Goal: Task Accomplishment & Management: Manage account settings

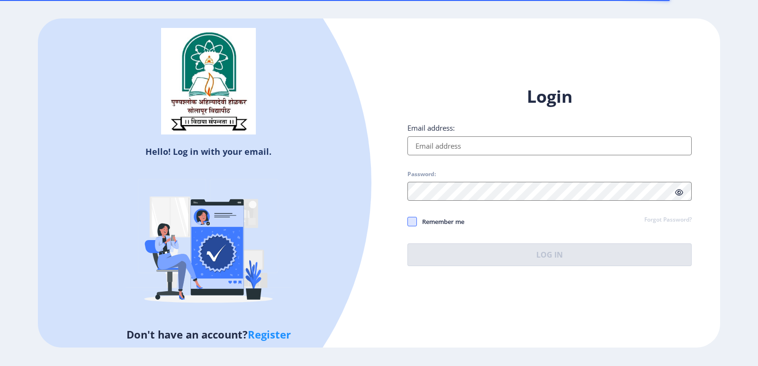
type input "[EMAIL_ADDRESS][DOMAIN_NAME]"
click at [411, 223] on span at bounding box center [411, 221] width 9 height 9
click at [408, 222] on input "Remember me" at bounding box center [407, 221] width 0 height 0
checkbox input "true"
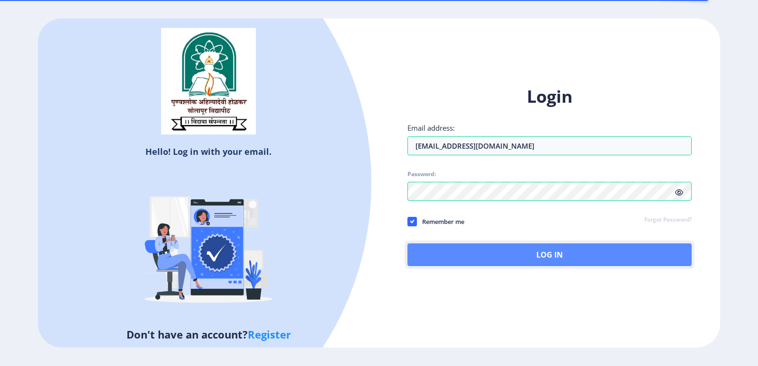
click at [427, 258] on button "Log In" at bounding box center [549, 254] width 284 height 23
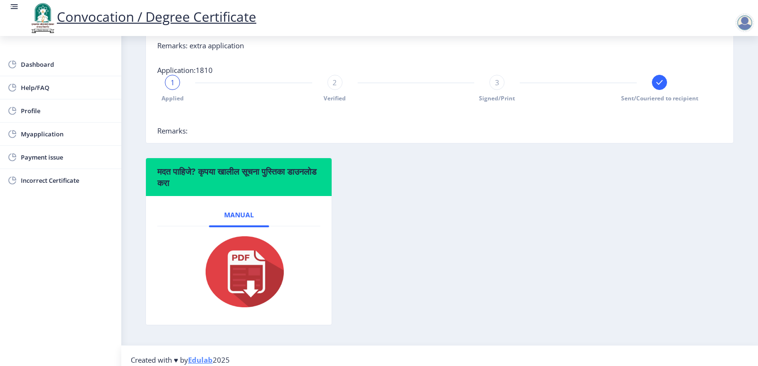
scroll to position [379, 0]
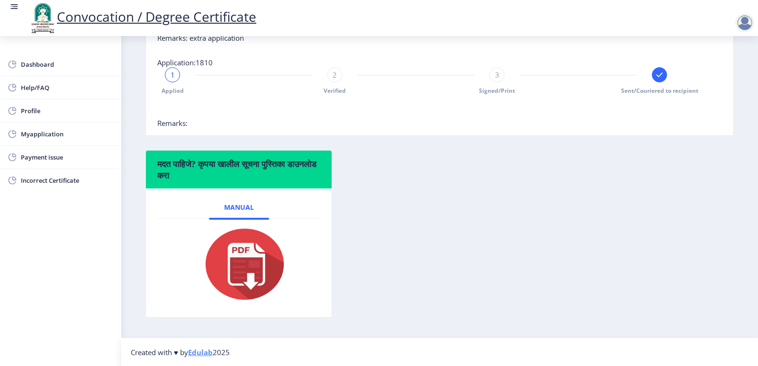
click at [658, 77] on icon at bounding box center [659, 74] width 6 height 5
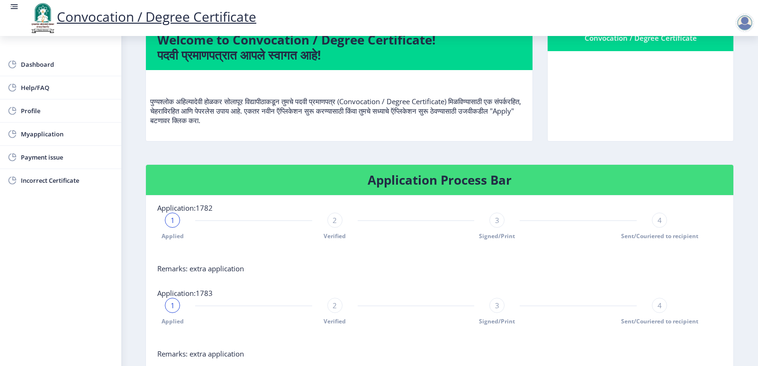
scroll to position [0, 0]
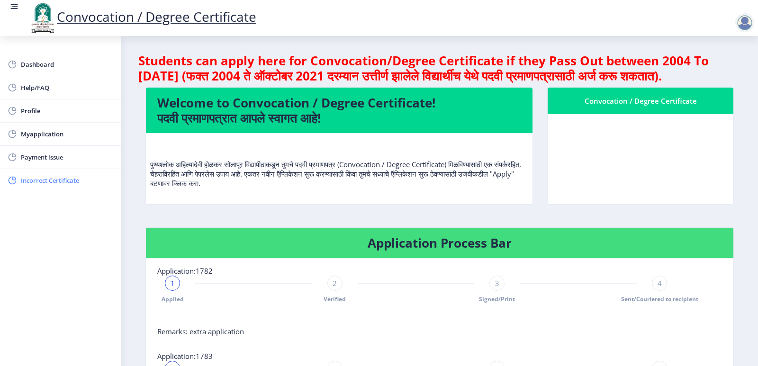
click at [68, 178] on span "Incorrect Certificate" at bounding box center [67, 180] width 93 height 11
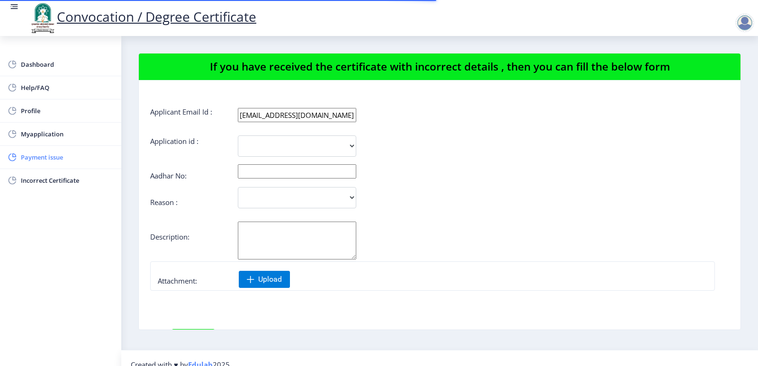
click at [58, 158] on span "Payment issue" at bounding box center [67, 157] width 93 height 11
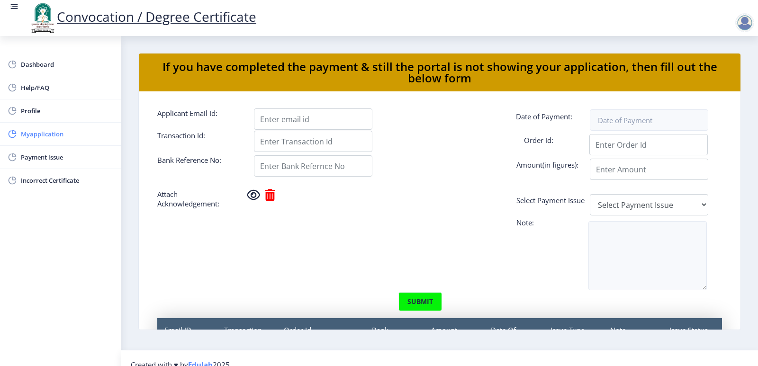
click at [39, 129] on span "Myapplication" at bounding box center [67, 133] width 93 height 11
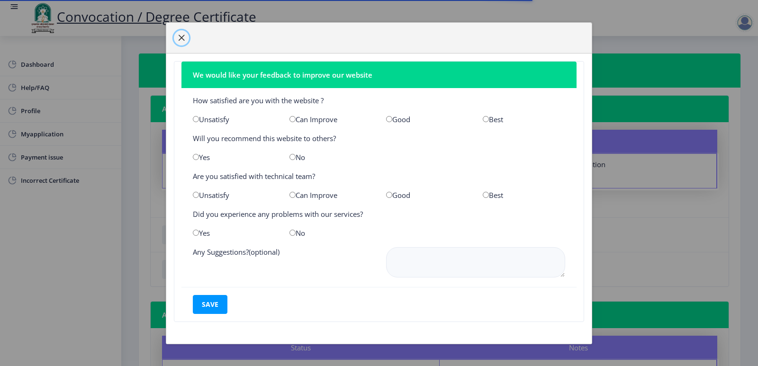
click at [178, 36] on span "button" at bounding box center [182, 38] width 8 height 8
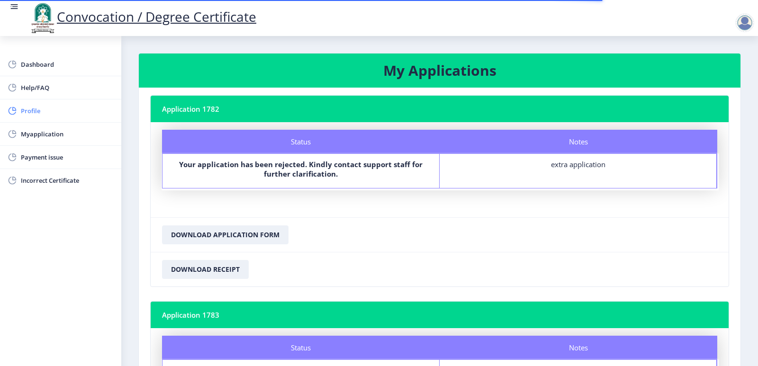
click at [43, 115] on span "Profile" at bounding box center [67, 110] width 93 height 11
select select
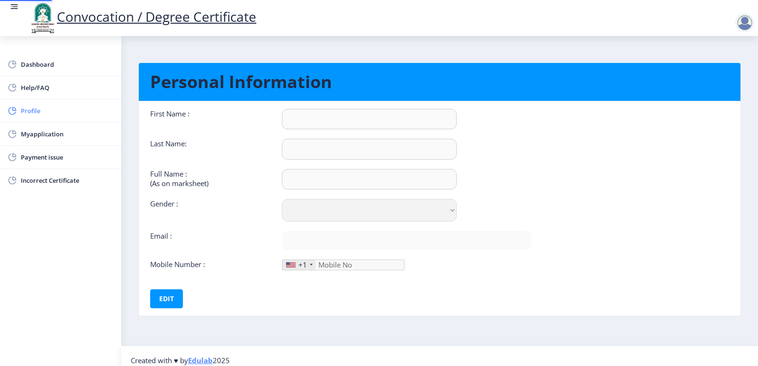
type input "Abhijit"
type input "[PERSON_NAME]"
type input "[PERSON_NAME] [PERSON_NAME]"
select select "[DEMOGRAPHIC_DATA]"
type input "[EMAIL_ADDRESS][DOMAIN_NAME]"
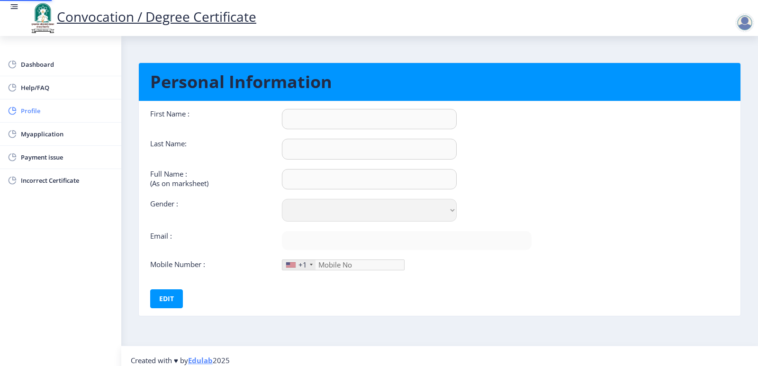
type input "7709000992"
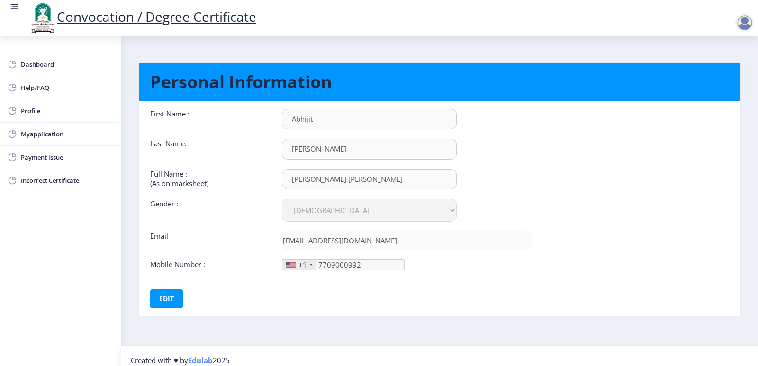
click at [742, 23] on div at bounding box center [744, 22] width 19 height 19
click at [41, 22] on img at bounding box center [42, 18] width 28 height 32
click at [19, 63] on link "Dashboard" at bounding box center [60, 64] width 121 height 23
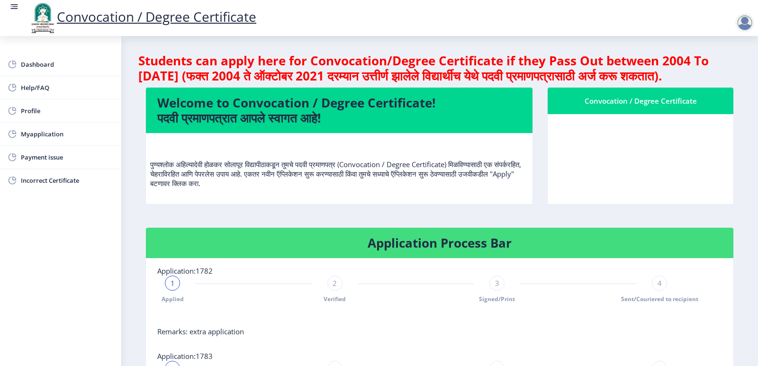
drag, startPoint x: 583, startPoint y: 110, endPoint x: 693, endPoint y: 117, distance: 110.1
click at [693, 107] on div "Convocation / Degree Certificate" at bounding box center [640, 100] width 163 height 11
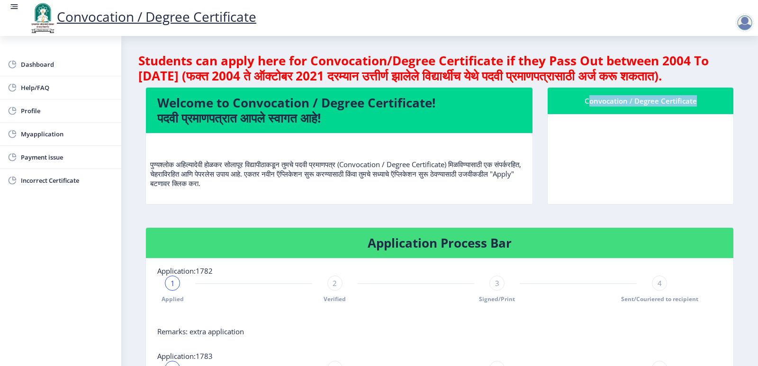
click at [693, 107] on div "Convocation / Degree Certificate" at bounding box center [640, 100] width 163 height 11
click at [662, 107] on div "Convocation / Degree Certificate" at bounding box center [640, 100] width 163 height 11
click at [650, 107] on div "Convocation / Degree Certificate" at bounding box center [640, 100] width 163 height 11
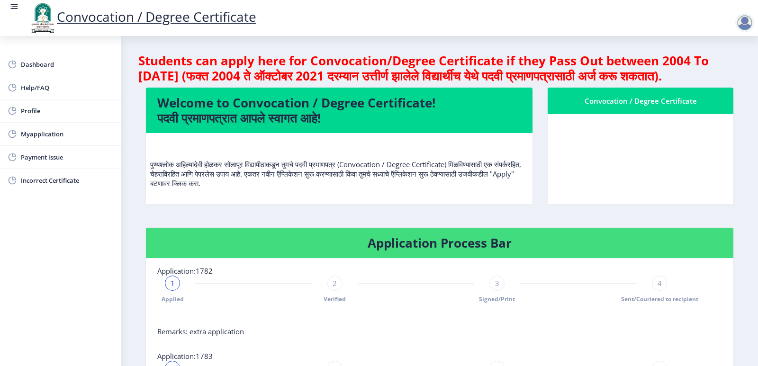
click at [637, 107] on div "Convocation / Degree Certificate" at bounding box center [640, 100] width 163 height 11
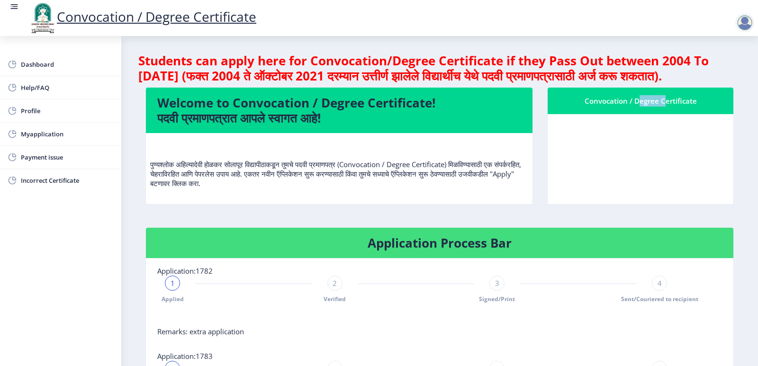
click at [637, 107] on div "Convocation / Degree Certificate" at bounding box center [640, 100] width 163 height 11
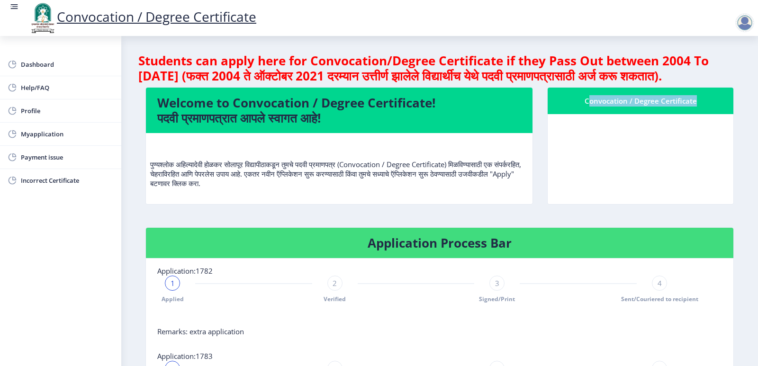
click at [637, 107] on div "Convocation / Degree Certificate" at bounding box center [640, 100] width 163 height 11
click at [644, 107] on div "Convocation / Degree Certificate" at bounding box center [640, 100] width 163 height 11
drag, startPoint x: 657, startPoint y: 117, endPoint x: 633, endPoint y: 120, distance: 24.4
click at [633, 107] on div "Convocation / Degree Certificate" at bounding box center [640, 100] width 163 height 11
drag, startPoint x: 682, startPoint y: 116, endPoint x: 613, endPoint y: 117, distance: 68.2
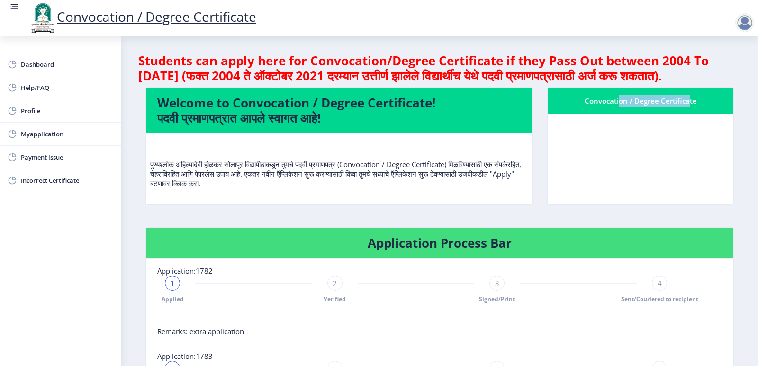
click at [613, 107] on div "Convocation / Degree Certificate" at bounding box center [640, 100] width 163 height 11
